Goal: Check status: Check status

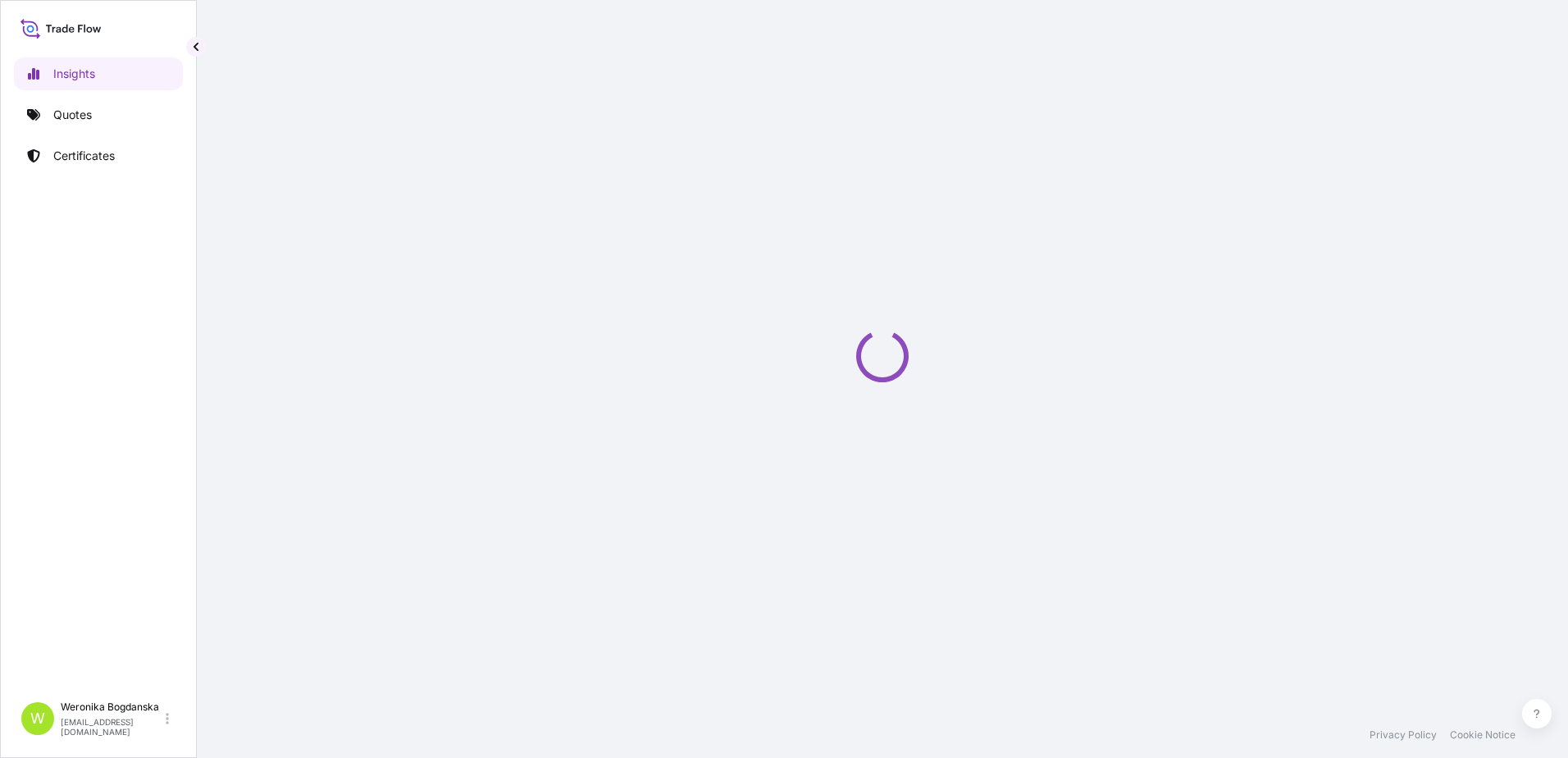
select select "2025"
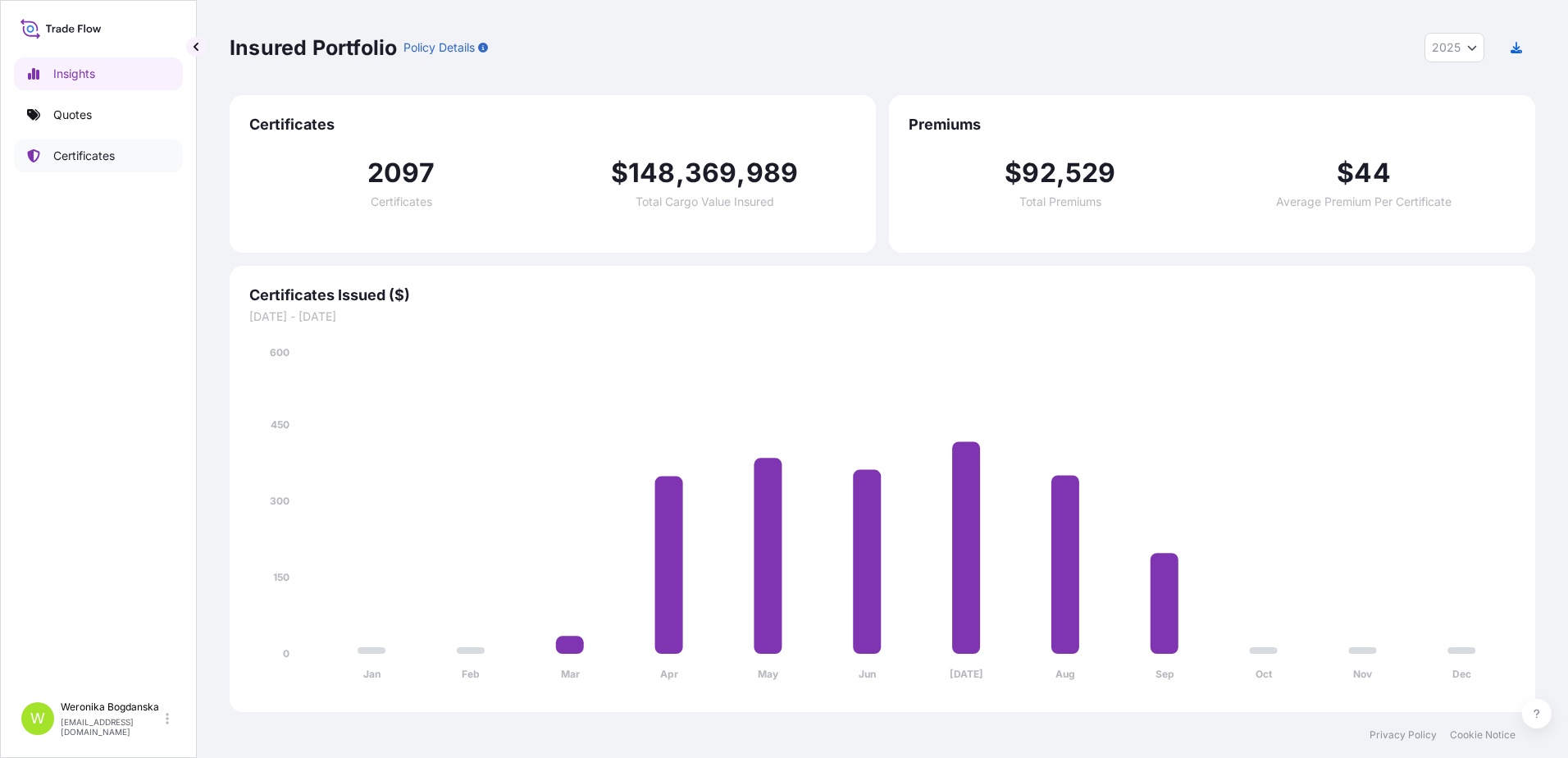
click at [98, 158] on p "Certificates" at bounding box center [84, 156] width 62 height 17
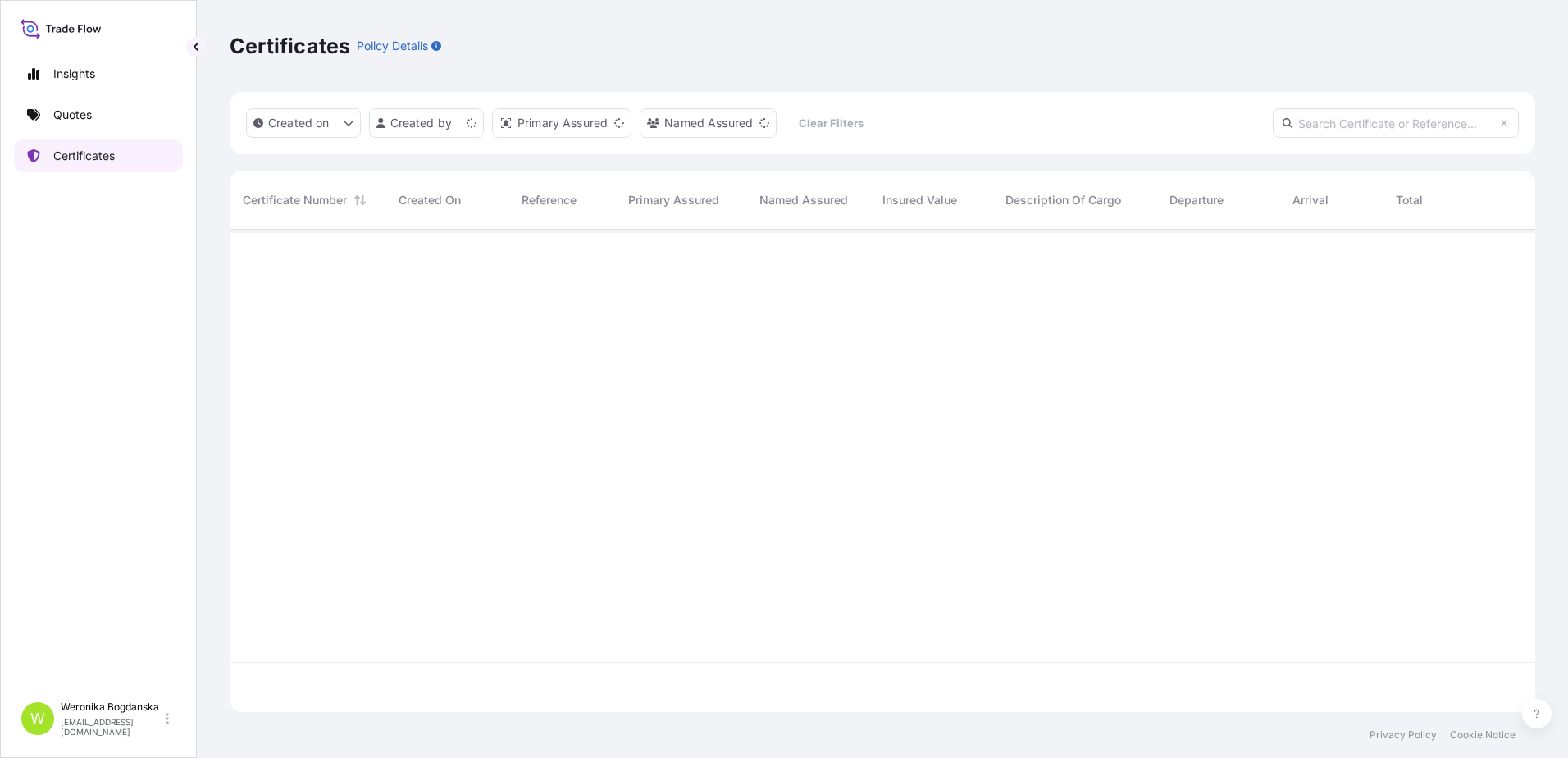
scroll to position [479, 1293]
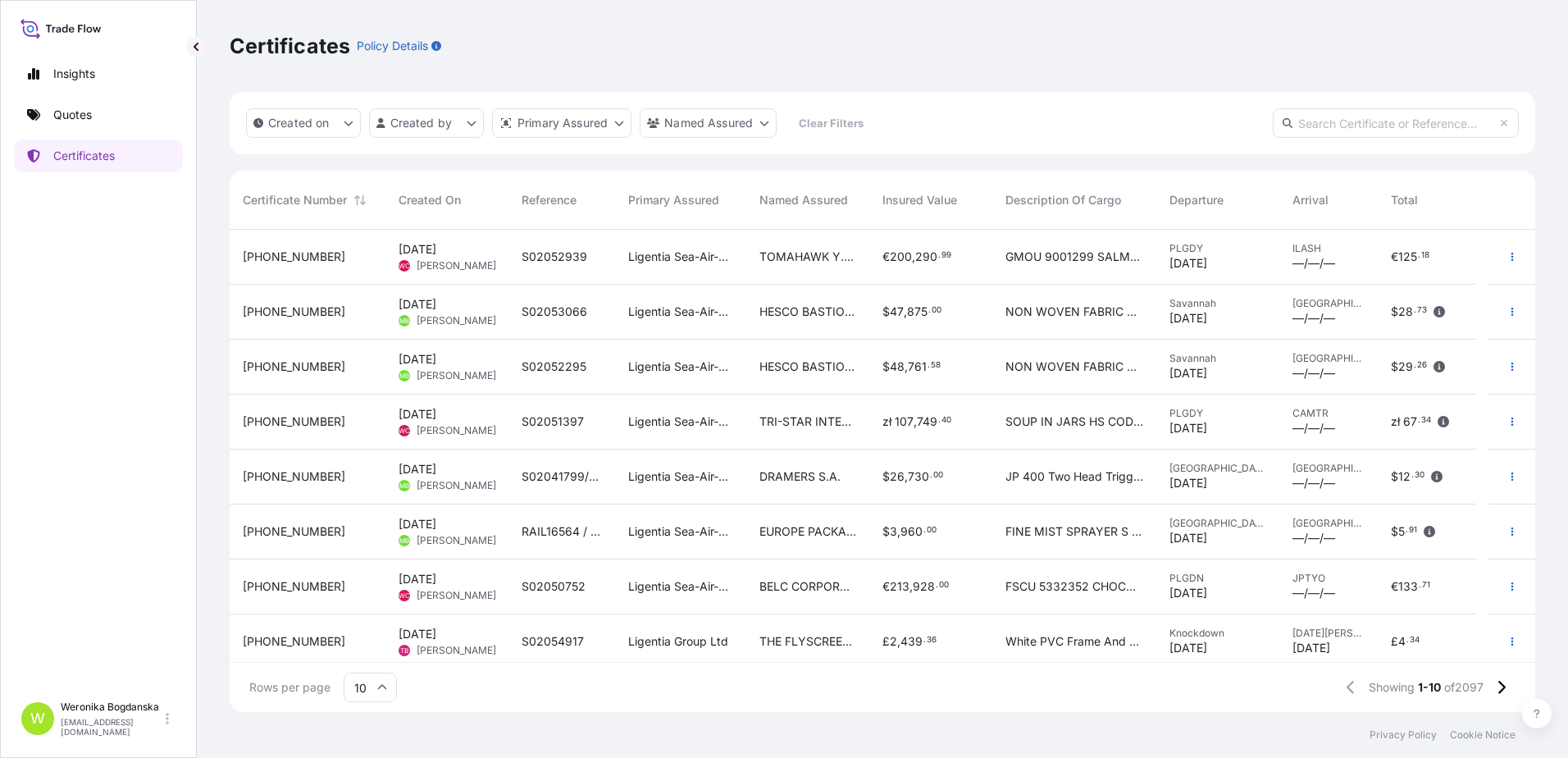
click at [1301, 124] on input "text" at bounding box center [1396, 122] width 246 height 29
paste input "S02025721"
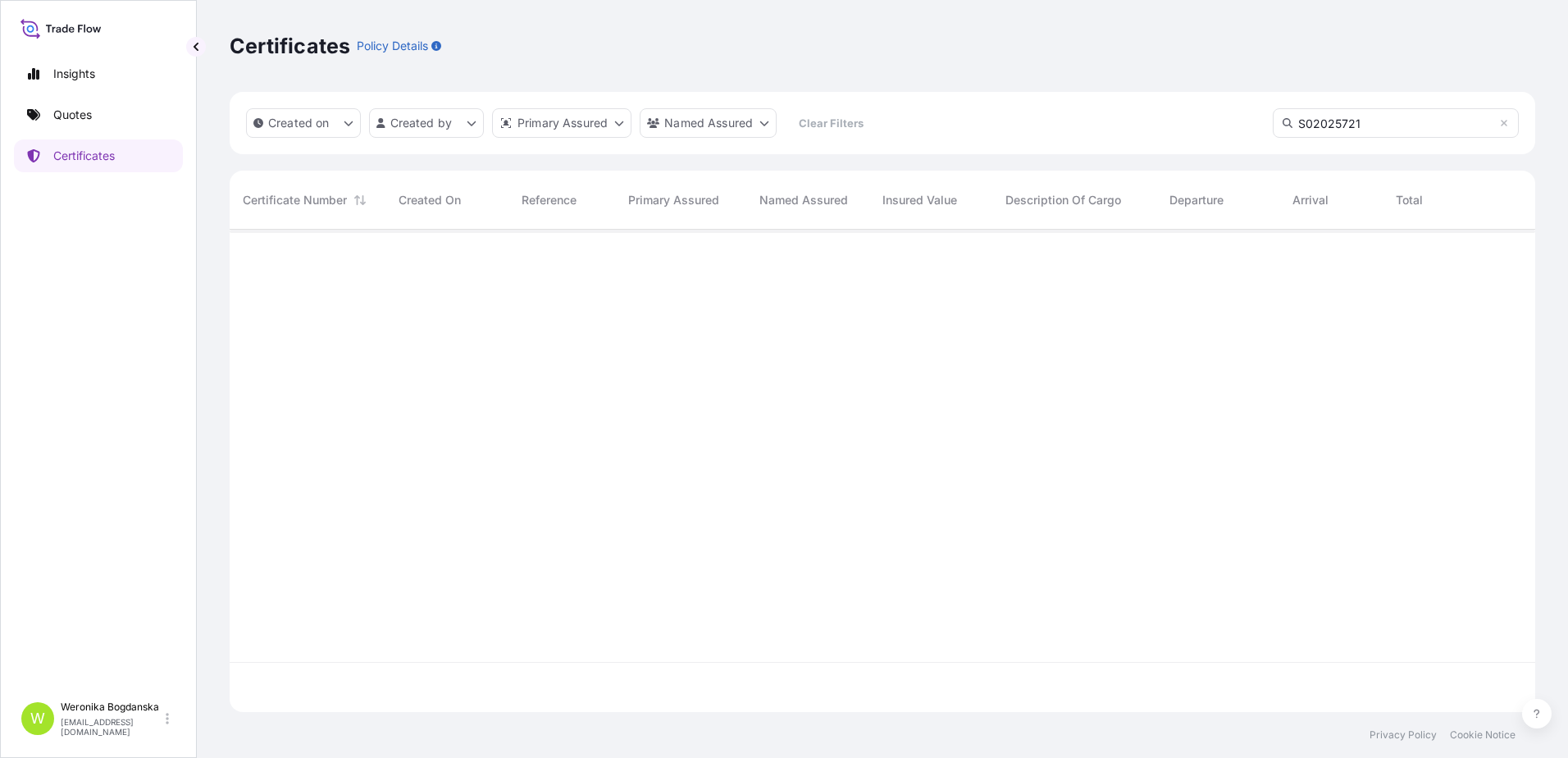
type input "S02025721"
click at [1342, 130] on input "S02025721" at bounding box center [1396, 122] width 246 height 29
click at [1342, 129] on input "S02025721" at bounding box center [1396, 122] width 246 height 29
click at [92, 118] on p "Quotes" at bounding box center [72, 115] width 38 height 17
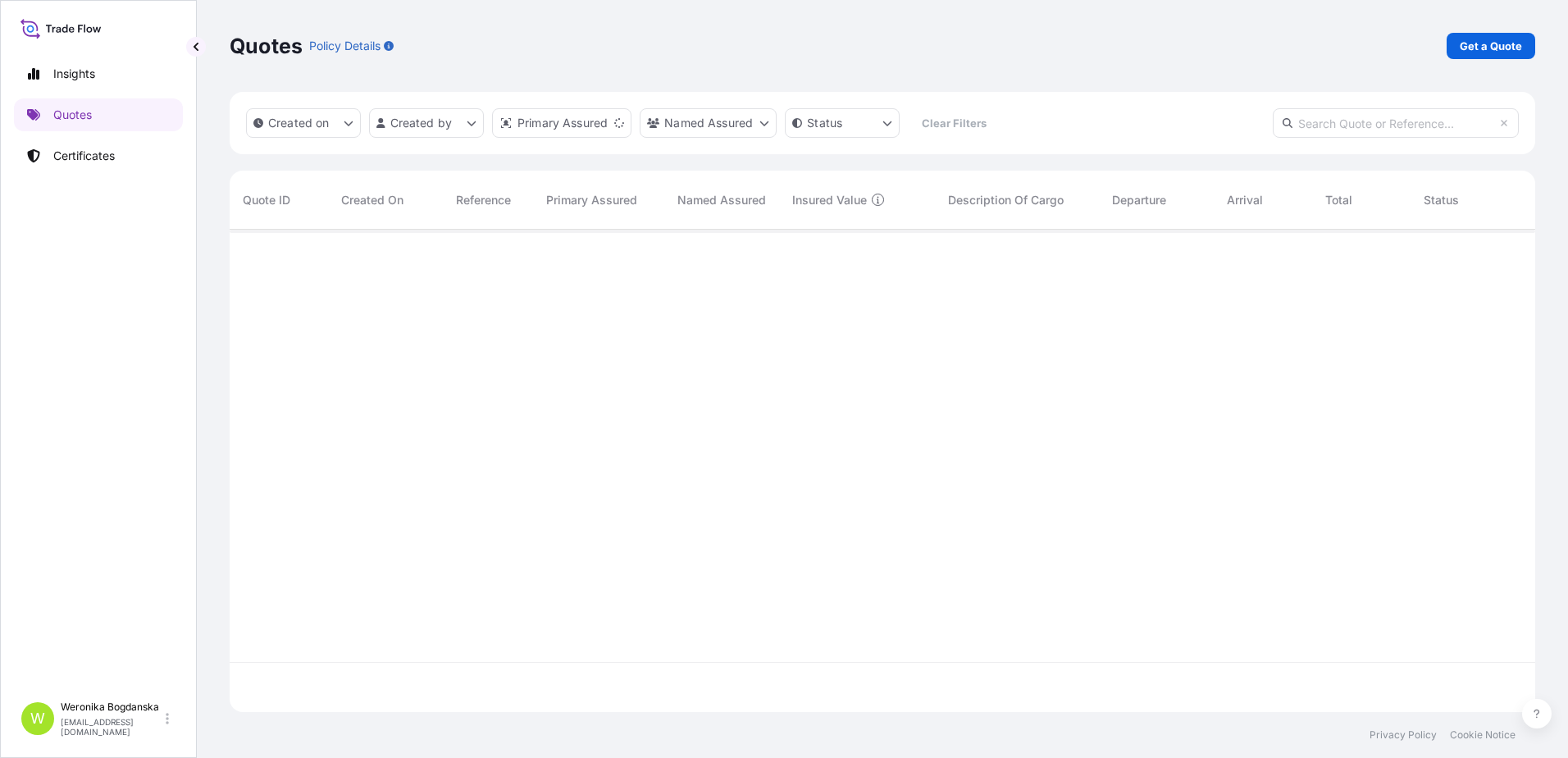
scroll to position [479, 1293]
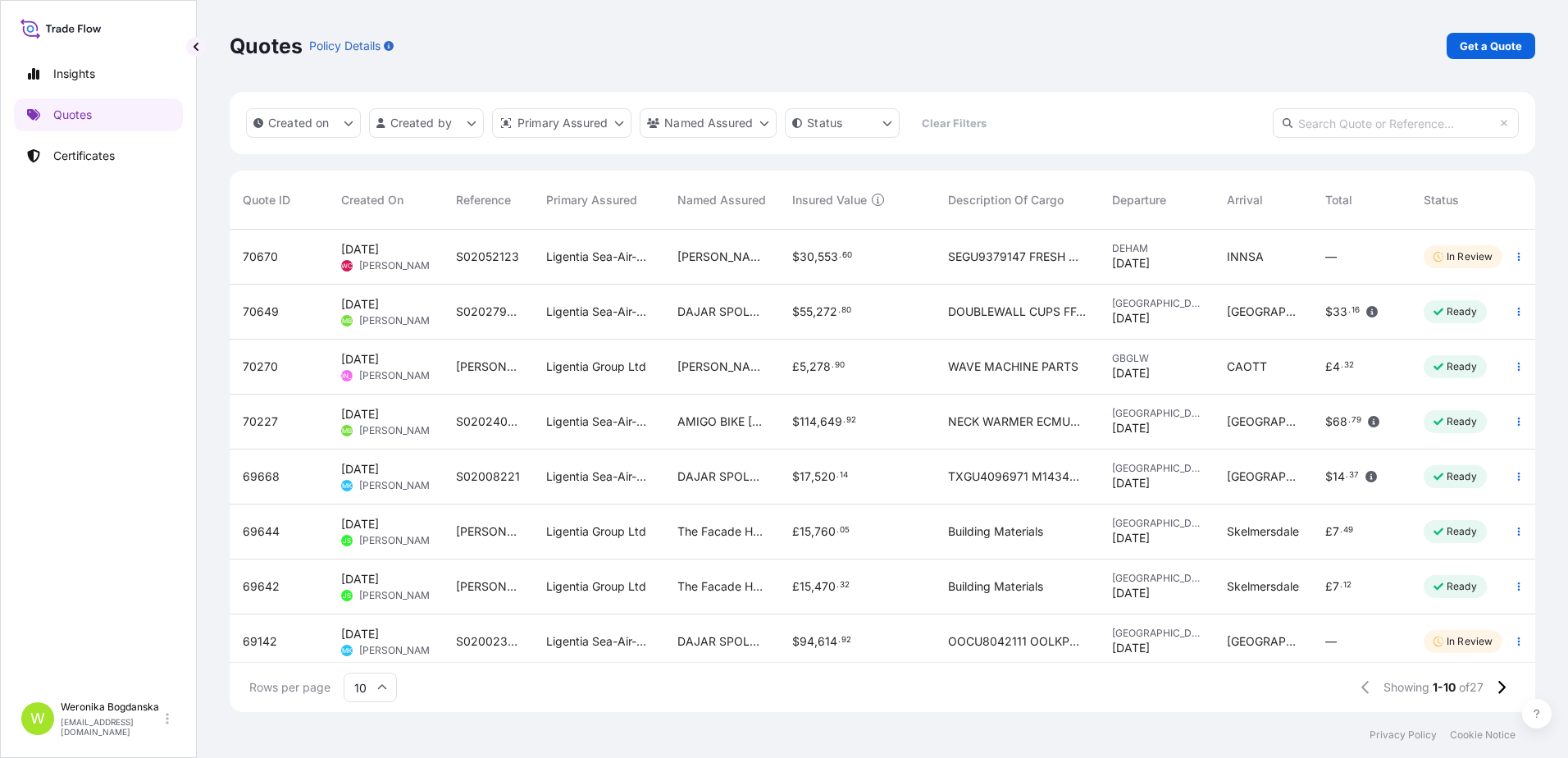
click at [1385, 126] on input "text" at bounding box center [1396, 122] width 246 height 29
paste input "S02025721"
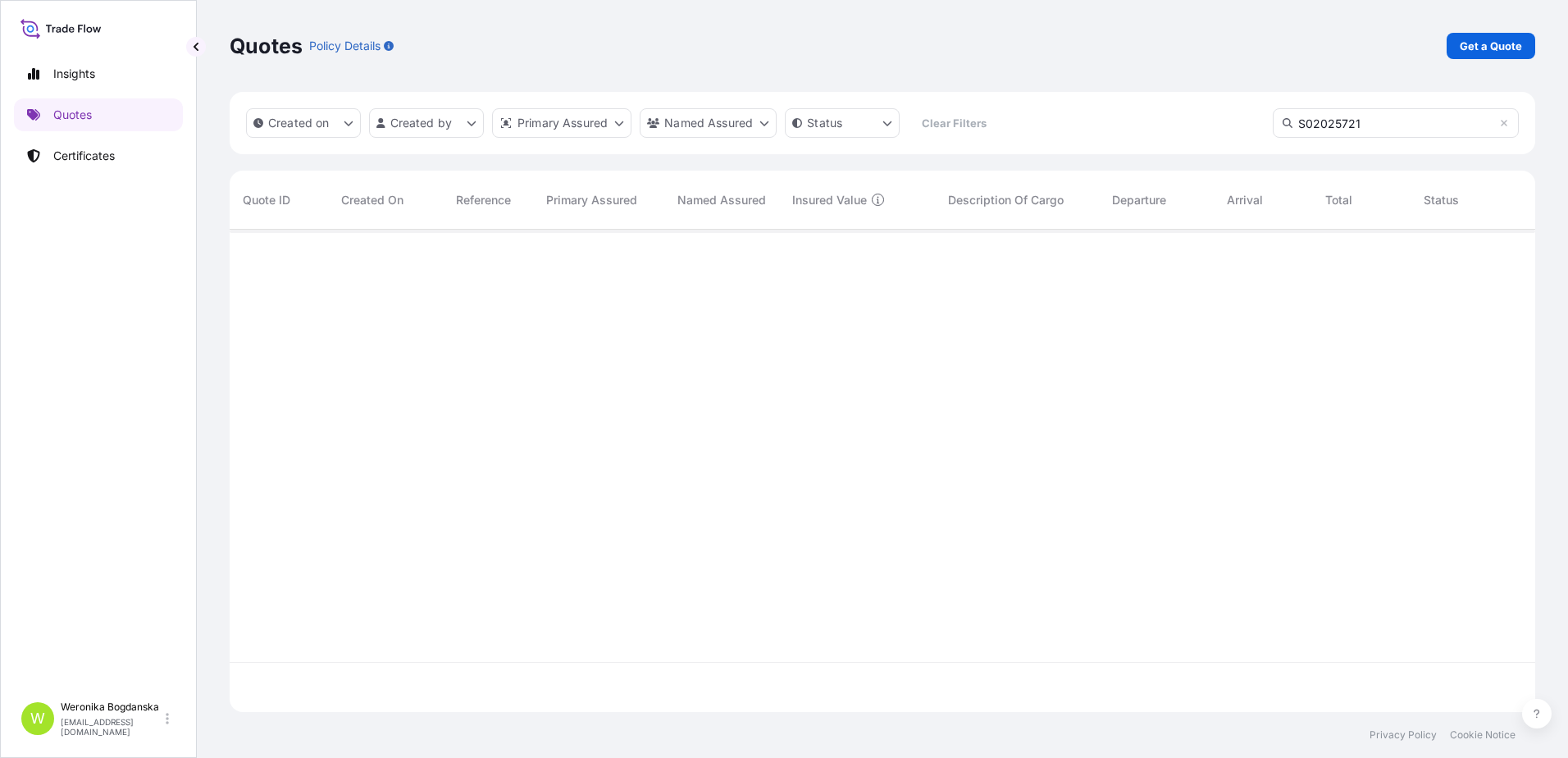
scroll to position [529, 1293]
type input "S02025721"
click at [120, 168] on link "Certificates" at bounding box center [98, 155] width 169 height 32
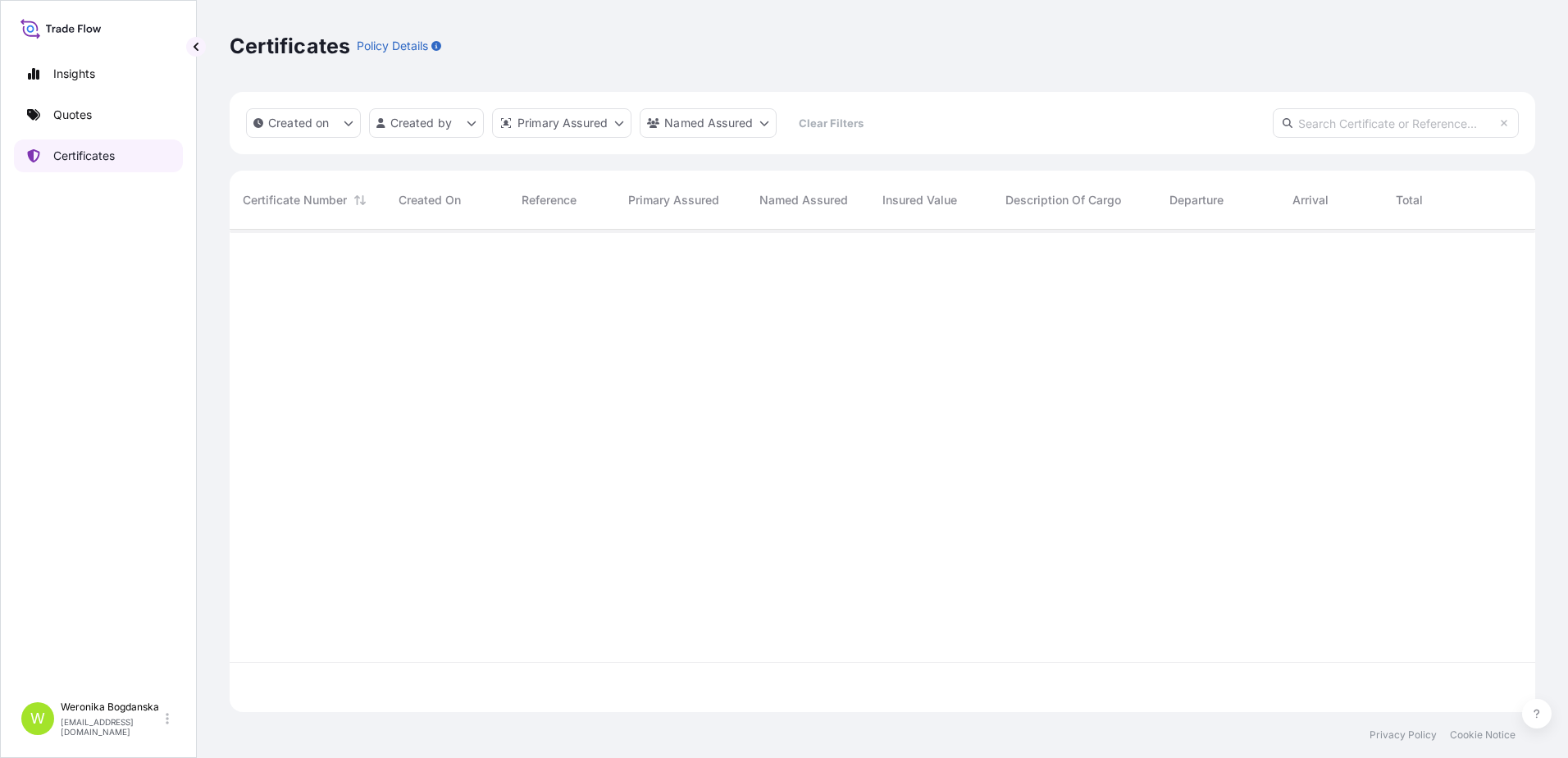
scroll to position [479, 1293]
click at [124, 117] on link "Quotes" at bounding box center [98, 114] width 169 height 32
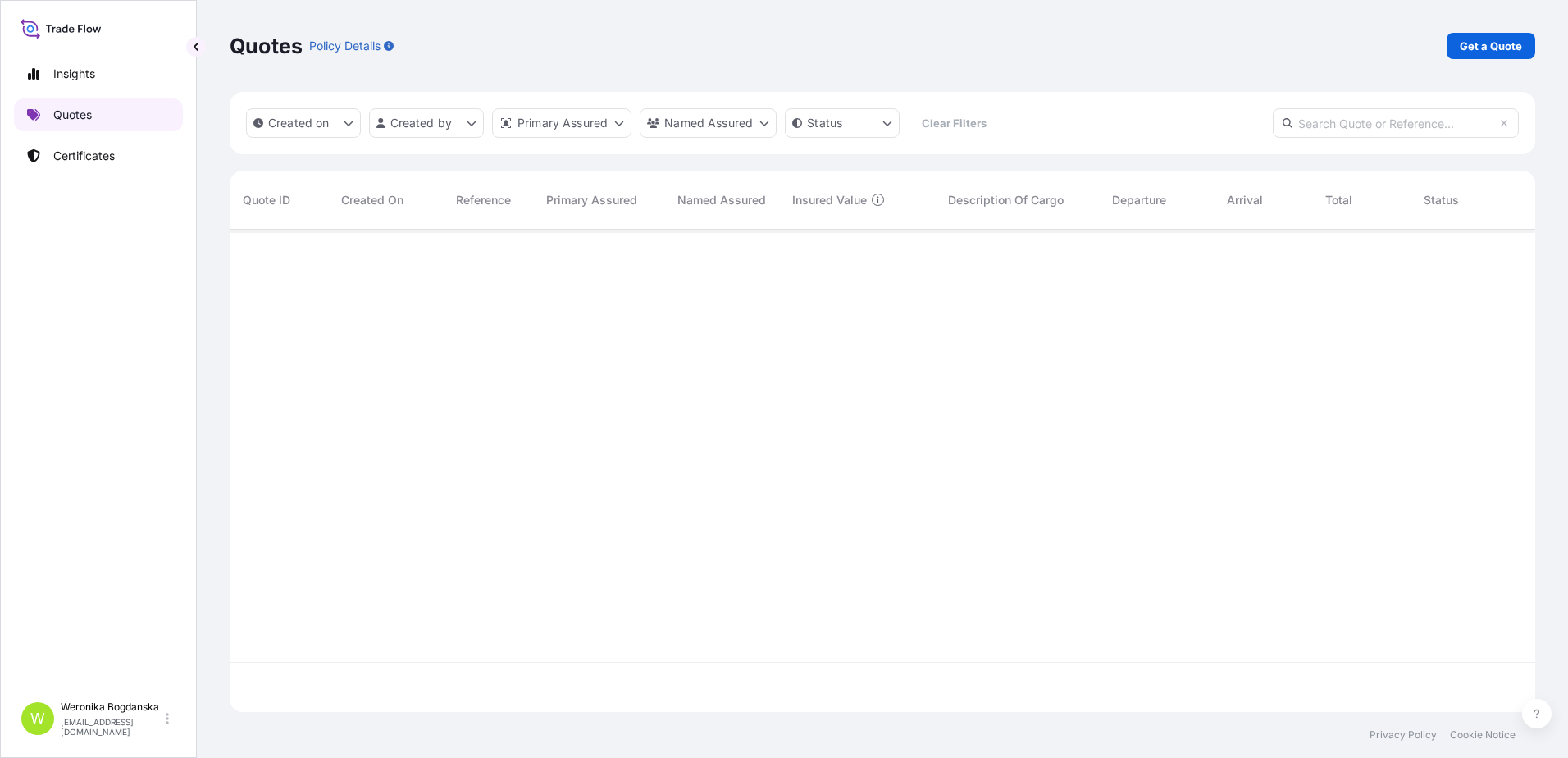
scroll to position [479, 1293]
